Goal: Find specific page/section: Find specific page/section

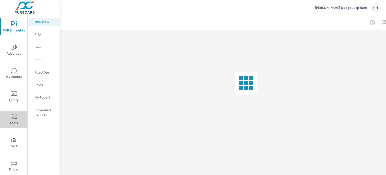
click at [15, 122] on span "Tools" at bounding box center [14, 120] width 24 height 12
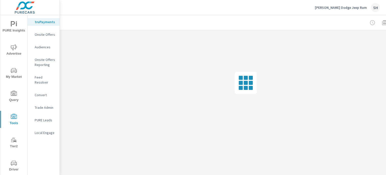
click at [41, 75] on p "Feed Resolver" at bounding box center [45, 80] width 21 height 10
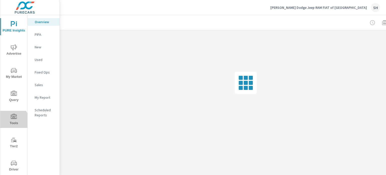
click at [12, 122] on span "Tools" at bounding box center [14, 120] width 24 height 12
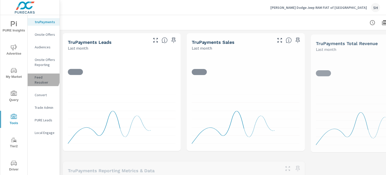
click at [41, 77] on p "Feed Resolver" at bounding box center [45, 80] width 21 height 10
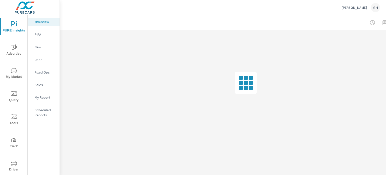
click at [14, 121] on span "Tools" at bounding box center [14, 120] width 24 height 12
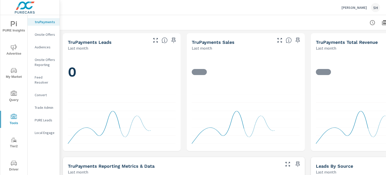
click at [39, 75] on p "Feed Resolver" at bounding box center [45, 80] width 21 height 10
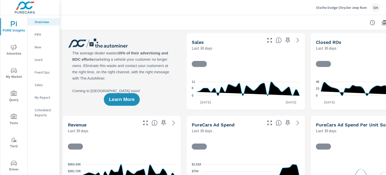
click at [18, 118] on span "Tools" at bounding box center [14, 120] width 24 height 12
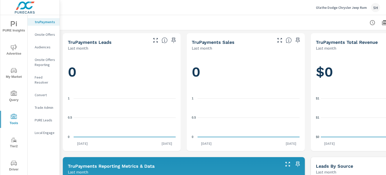
click at [51, 79] on p "Feed Resolver" at bounding box center [45, 80] width 21 height 10
